Goal: Find specific page/section: Locate a particular part of the current website

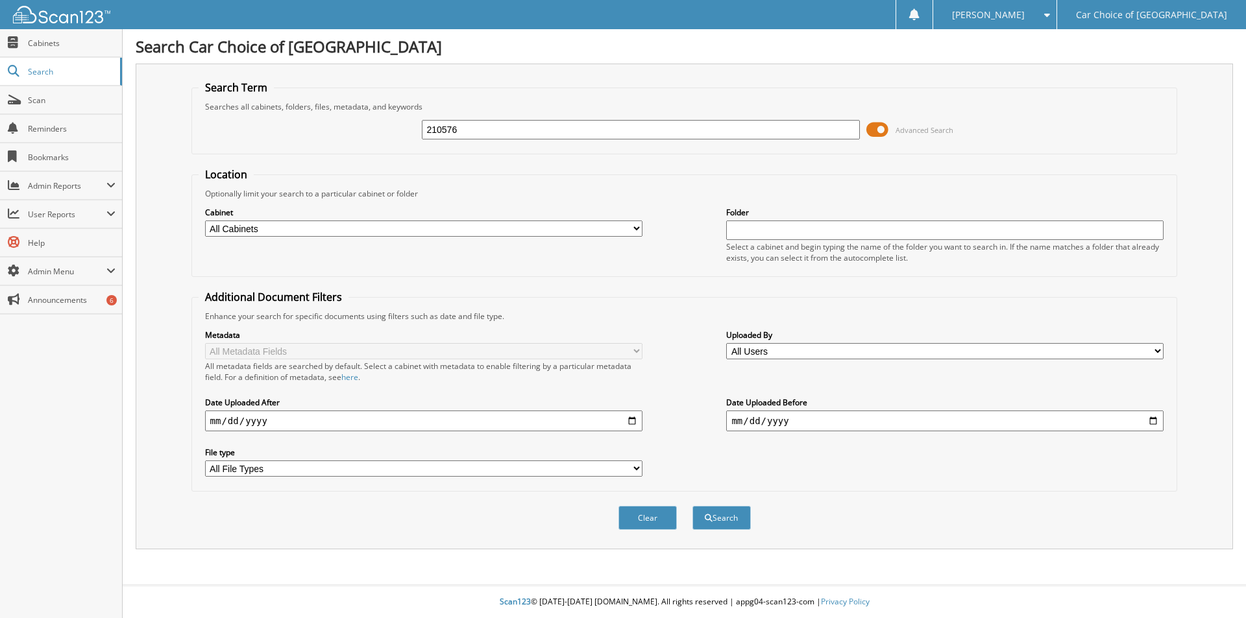
type input "210576"
click at [692, 506] on button "Search" at bounding box center [721, 518] width 58 height 24
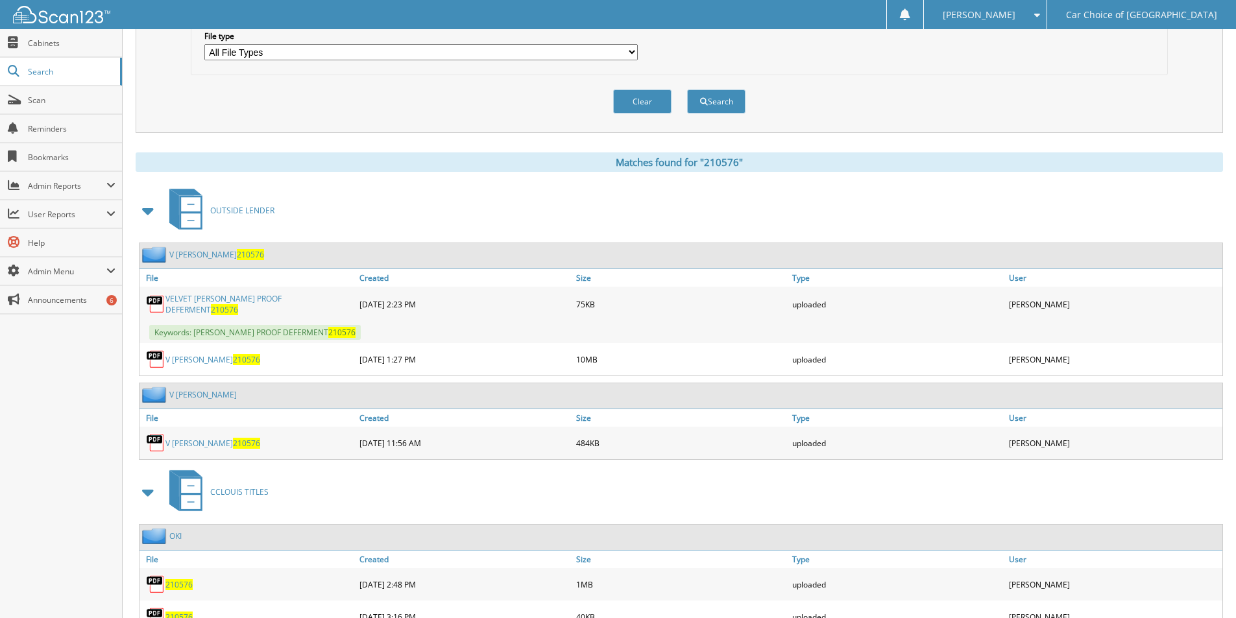
scroll to position [416, 0]
drag, startPoint x: 302, startPoint y: 49, endPoint x: 219, endPoint y: 49, distance: 83.1
click at [219, 49] on select "All File Types DOCX EML HEIC HTML JPEG JPG PDF" at bounding box center [420, 53] width 433 height 16
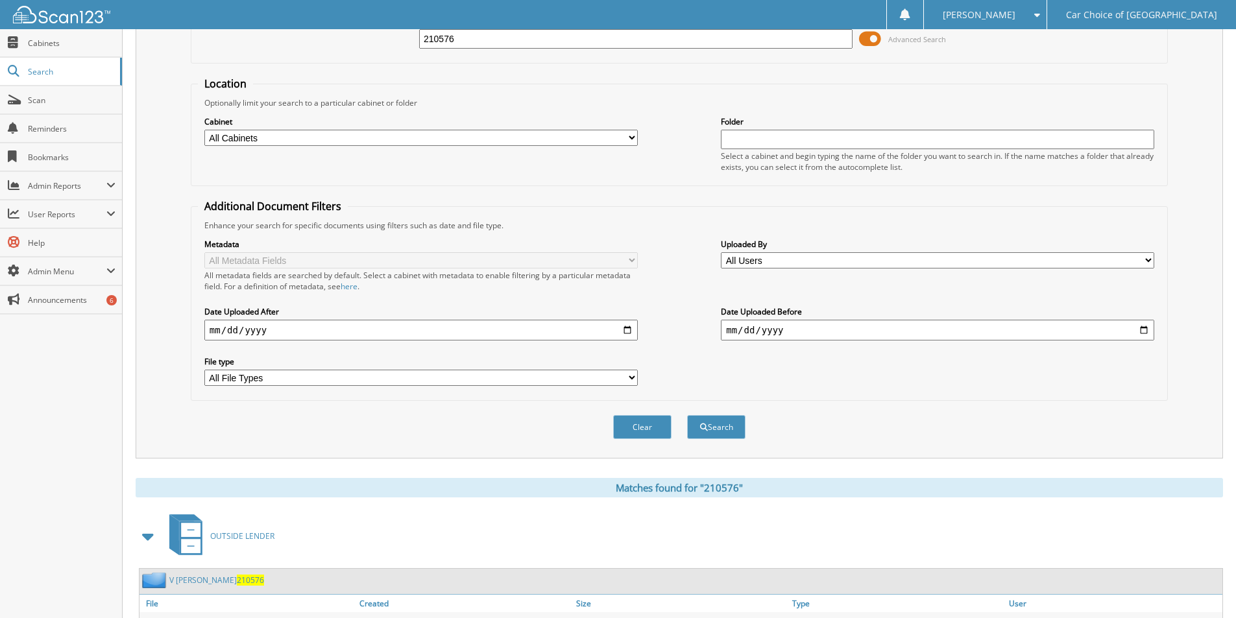
scroll to position [0, 0]
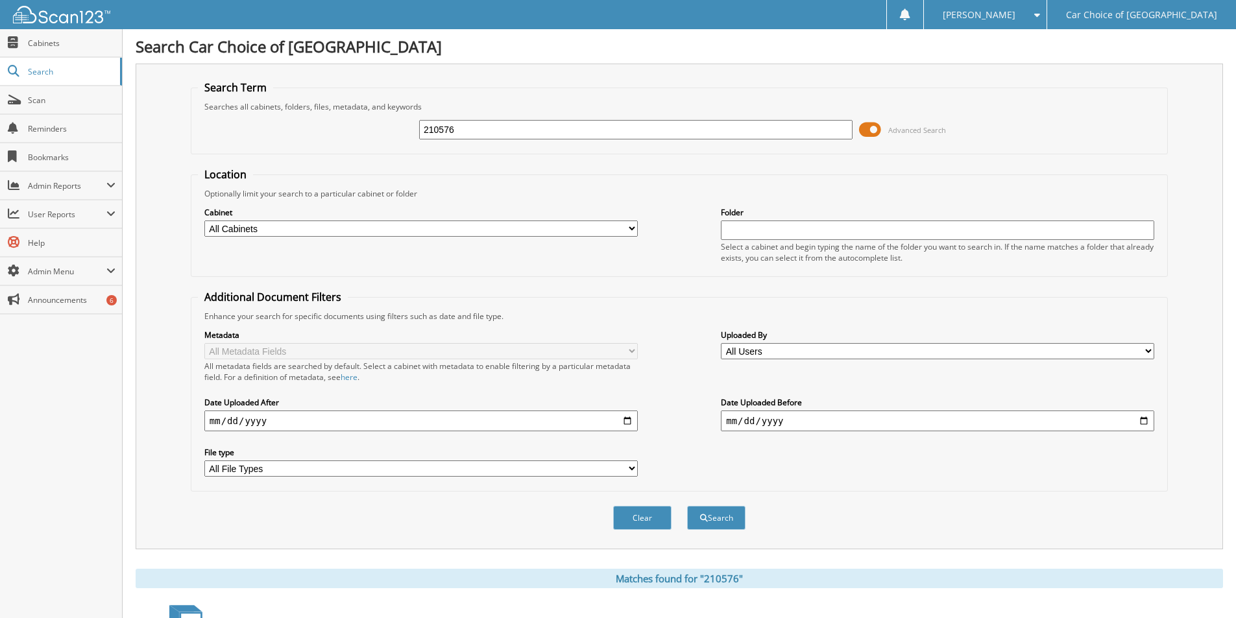
drag, startPoint x: 479, startPoint y: 130, endPoint x: 406, endPoint y: 119, distance: 74.2
click at [408, 120] on div "210576 Advanced Search" at bounding box center [679, 129] width 963 height 35
type input "23806"
click at [687, 506] on button "Search" at bounding box center [716, 518] width 58 height 24
click at [495, 130] on input "23806" at bounding box center [635, 129] width 433 height 19
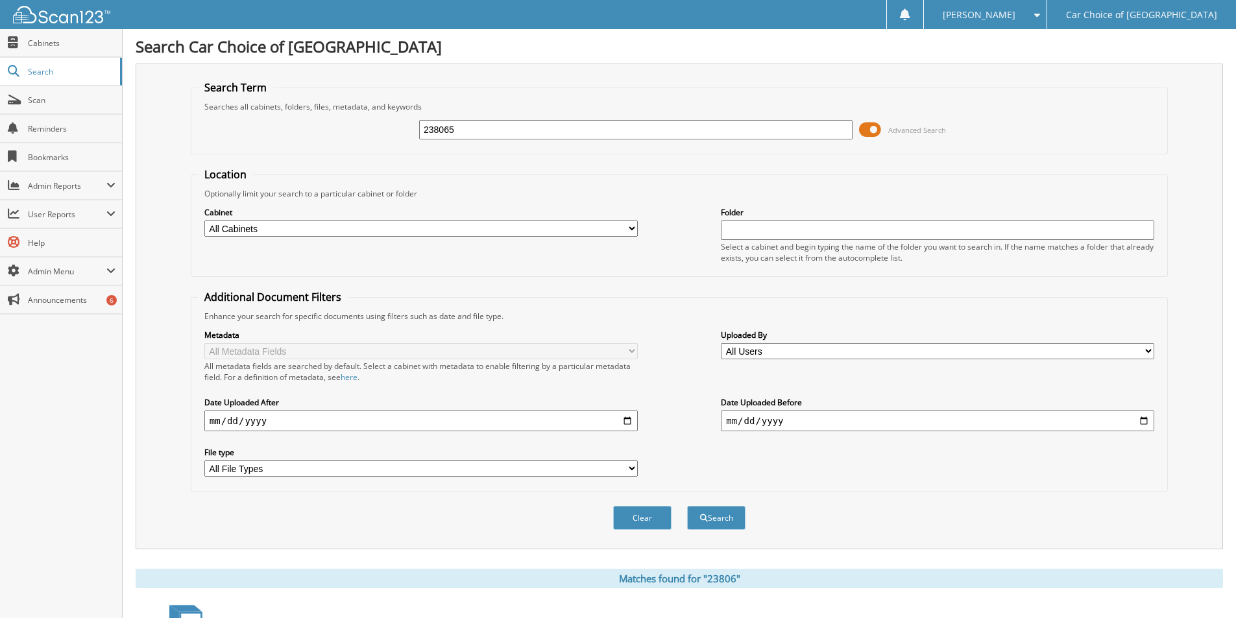
type input "238065"
click at [687, 506] on button "Search" at bounding box center [716, 518] width 58 height 24
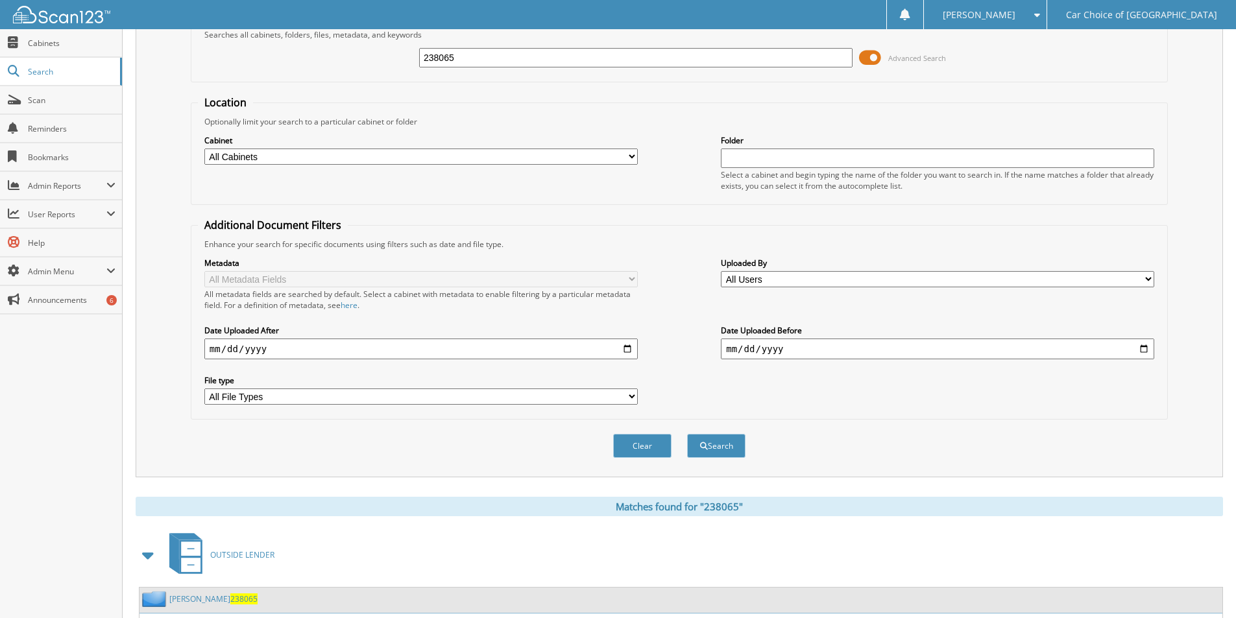
scroll to position [364, 0]
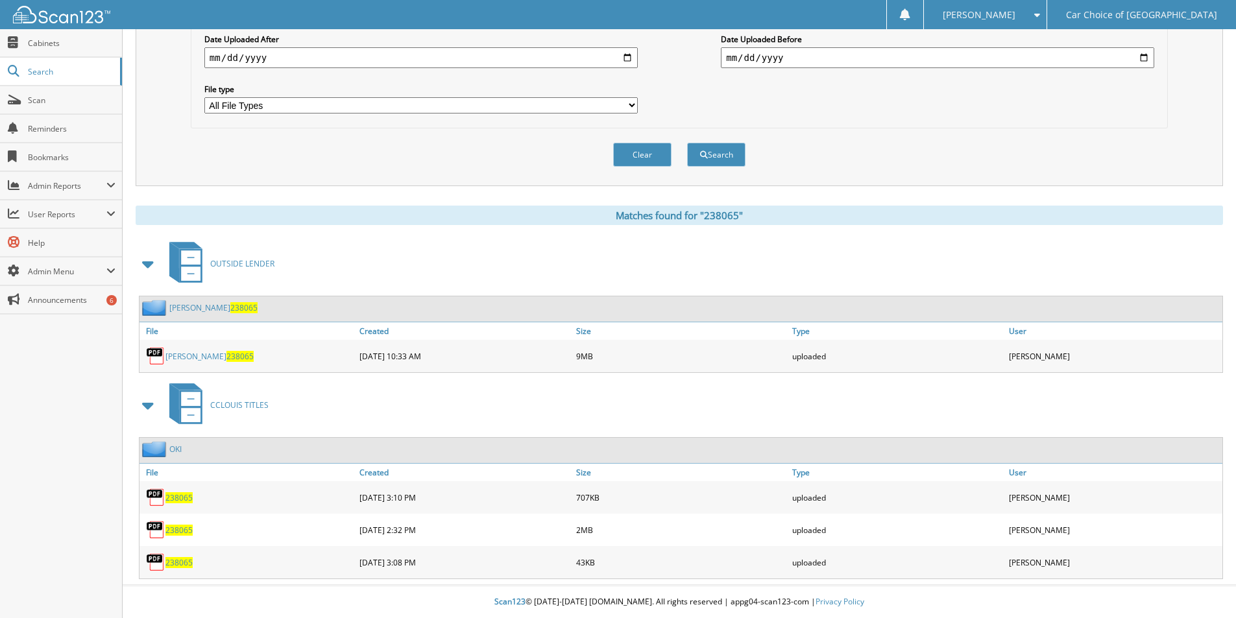
click at [215, 306] on link "QUINTINA DAVEY 238065" at bounding box center [213, 307] width 88 height 11
